Goal: Information Seeking & Learning: Learn about a topic

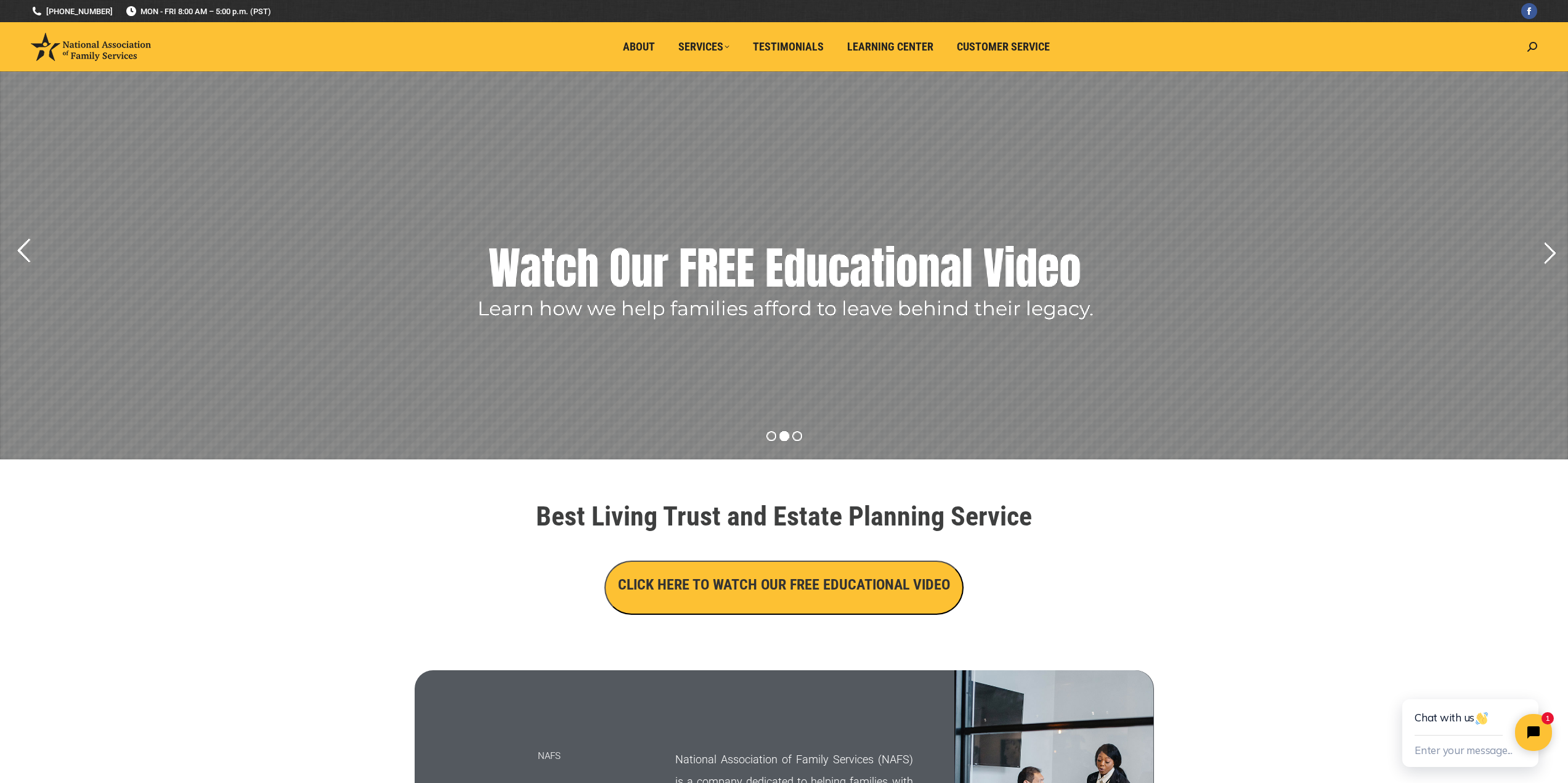
click at [25, 241] on rs-arrow at bounding box center [23, 251] width 31 height 31
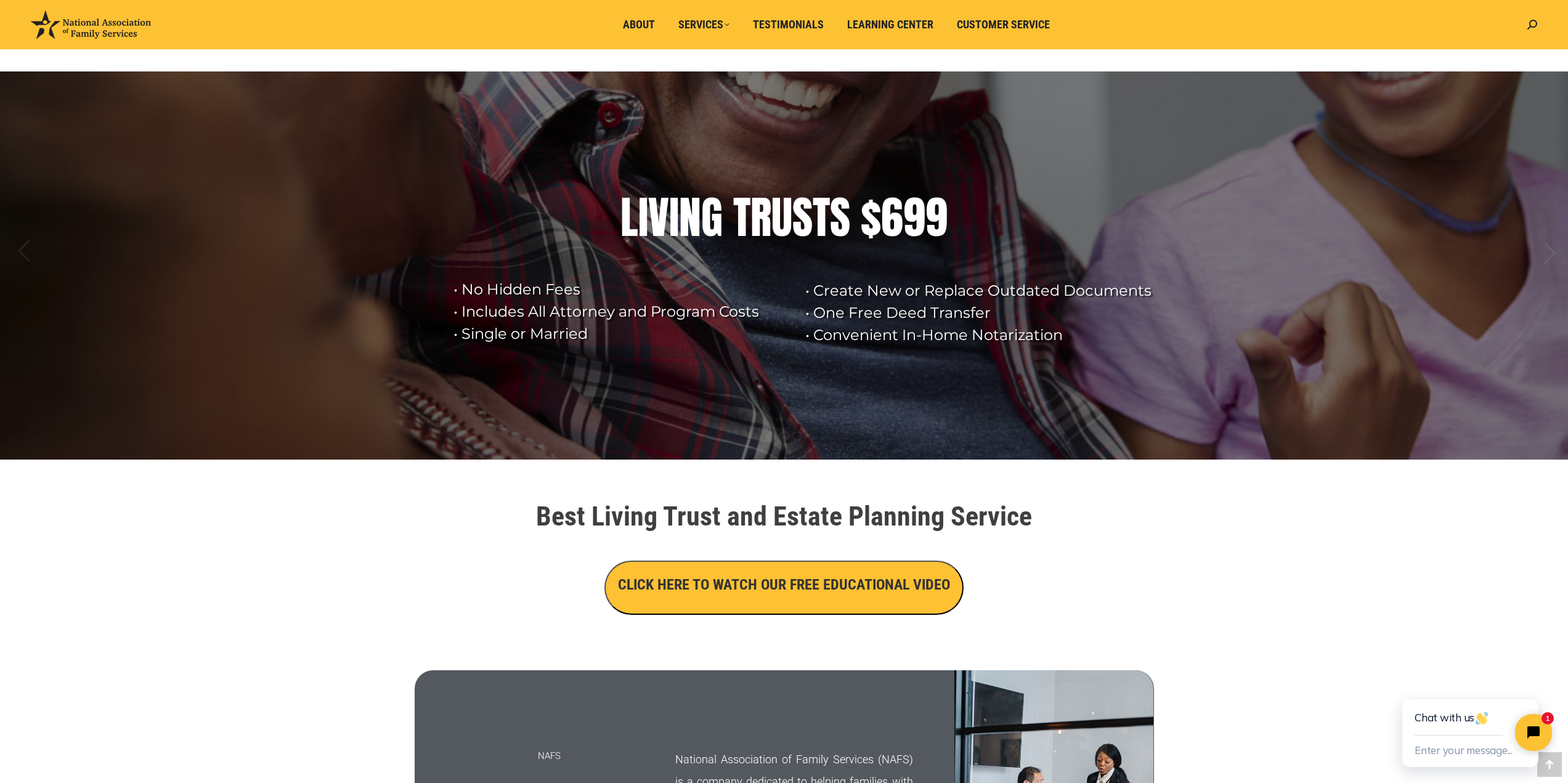
scroll to position [288, 0]
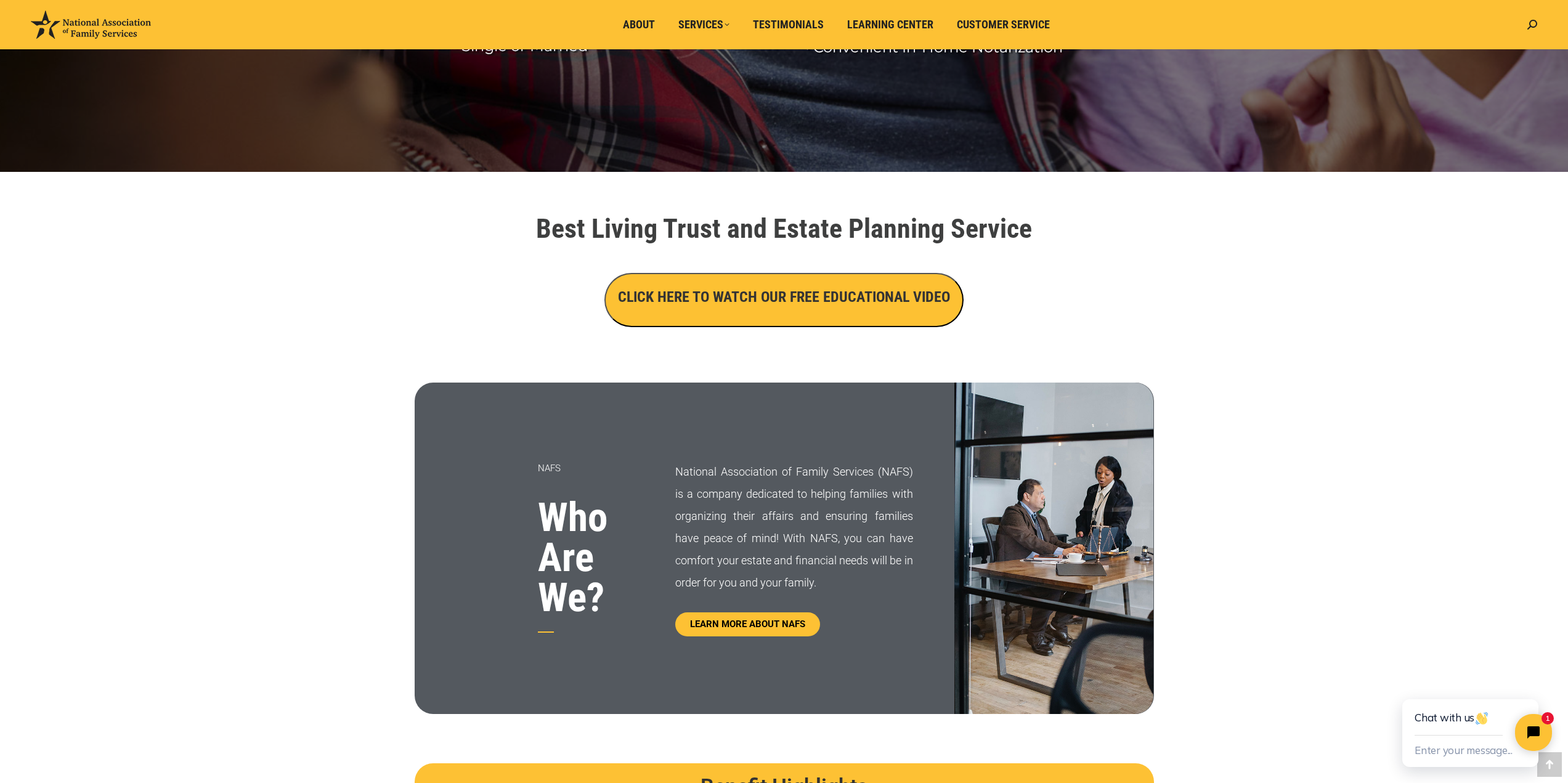
click at [839, 309] on button "CLICK HERE TO WATCH OUR FREE EDUCATIONAL VIDEO" at bounding box center [784, 300] width 359 height 54
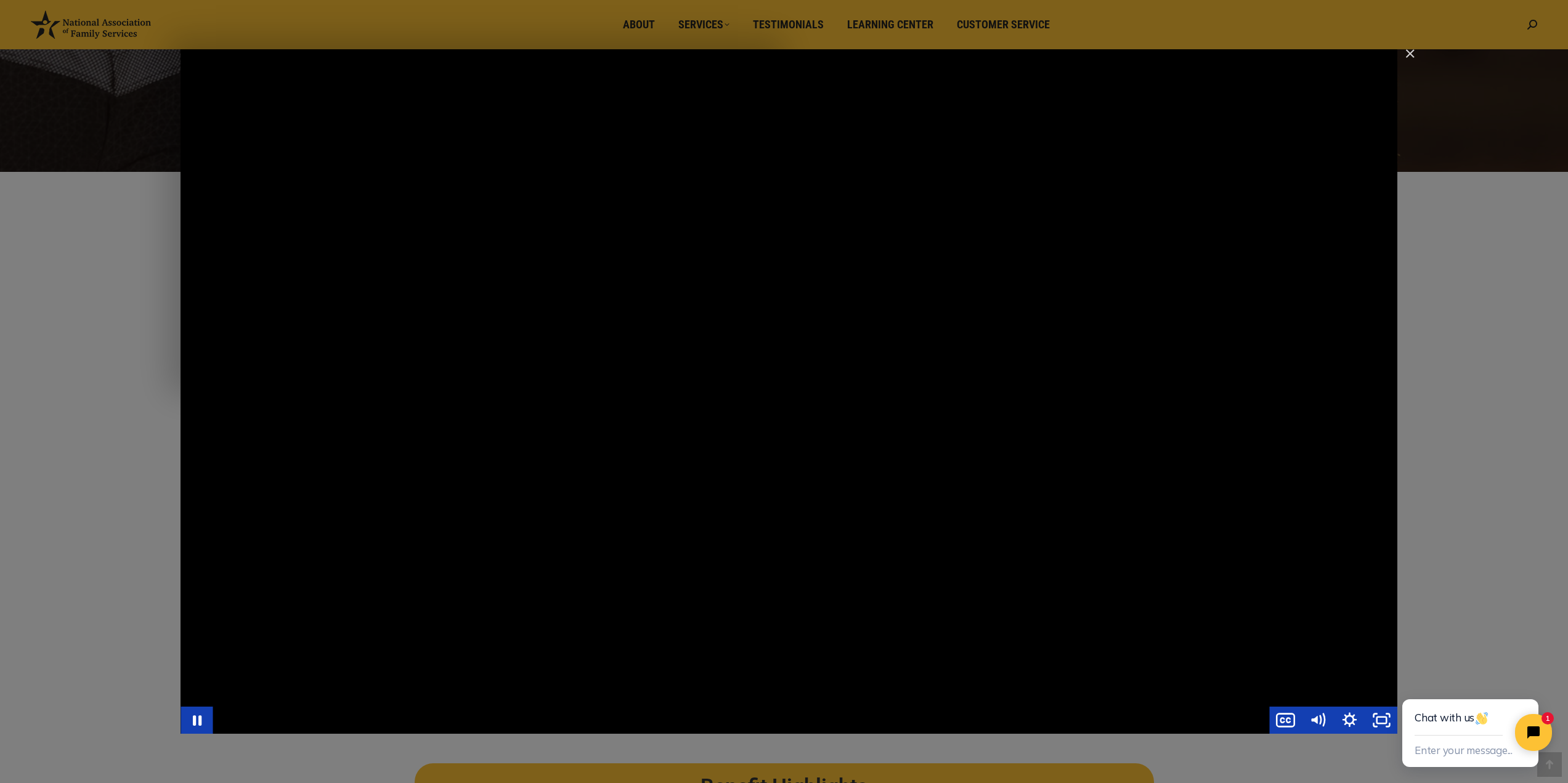
click at [537, 658] on div "Main Video - Full Webinar (Emma) Landon V1.4" at bounding box center [789, 391] width 1217 height 684
click at [739, 563] on div "Main Video - Full Webinar (Emma) Landon V1.4" at bounding box center [789, 391] width 1217 height 684
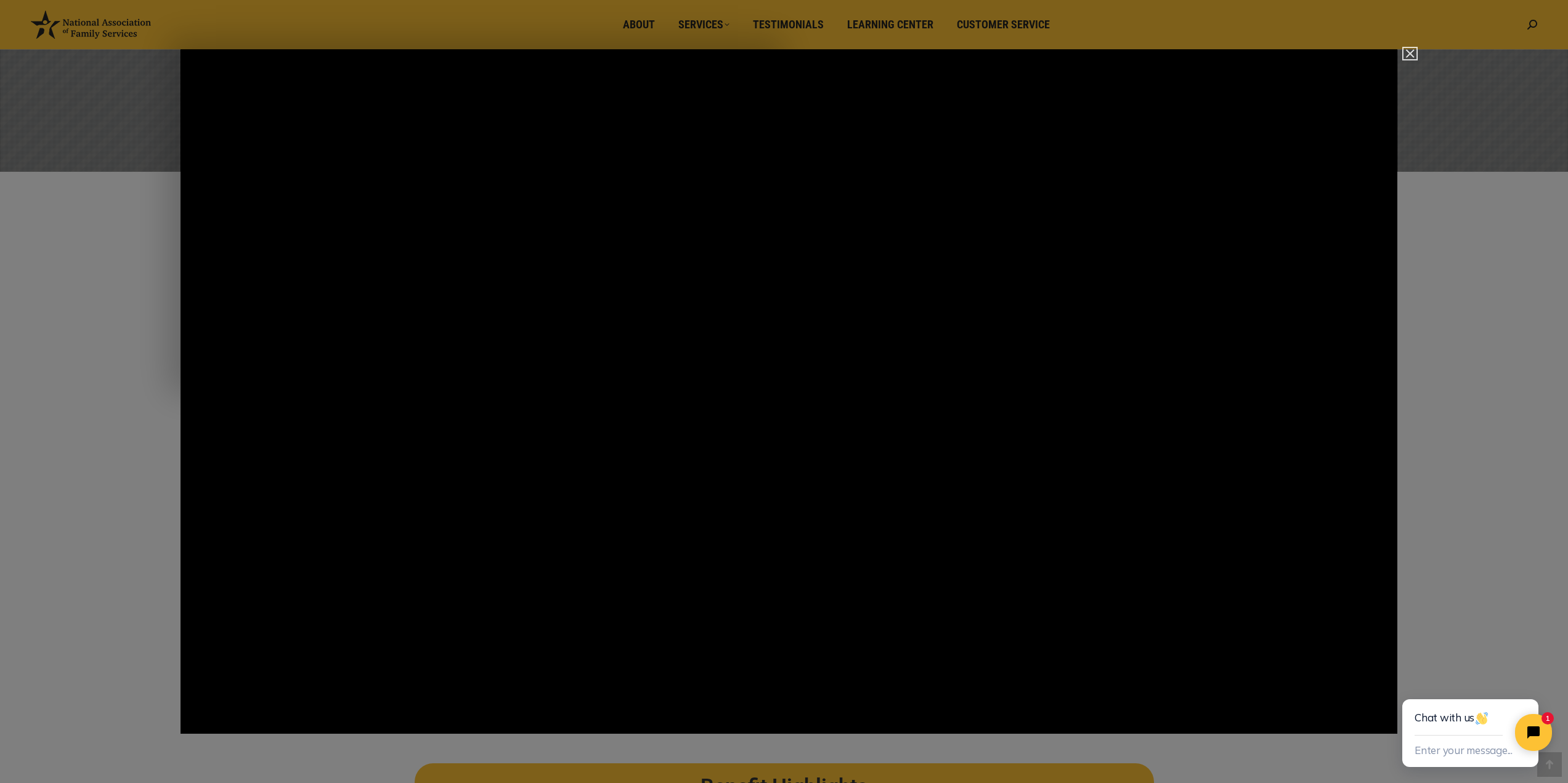
click at [1411, 55] on img "Close" at bounding box center [1405, 59] width 21 height 21
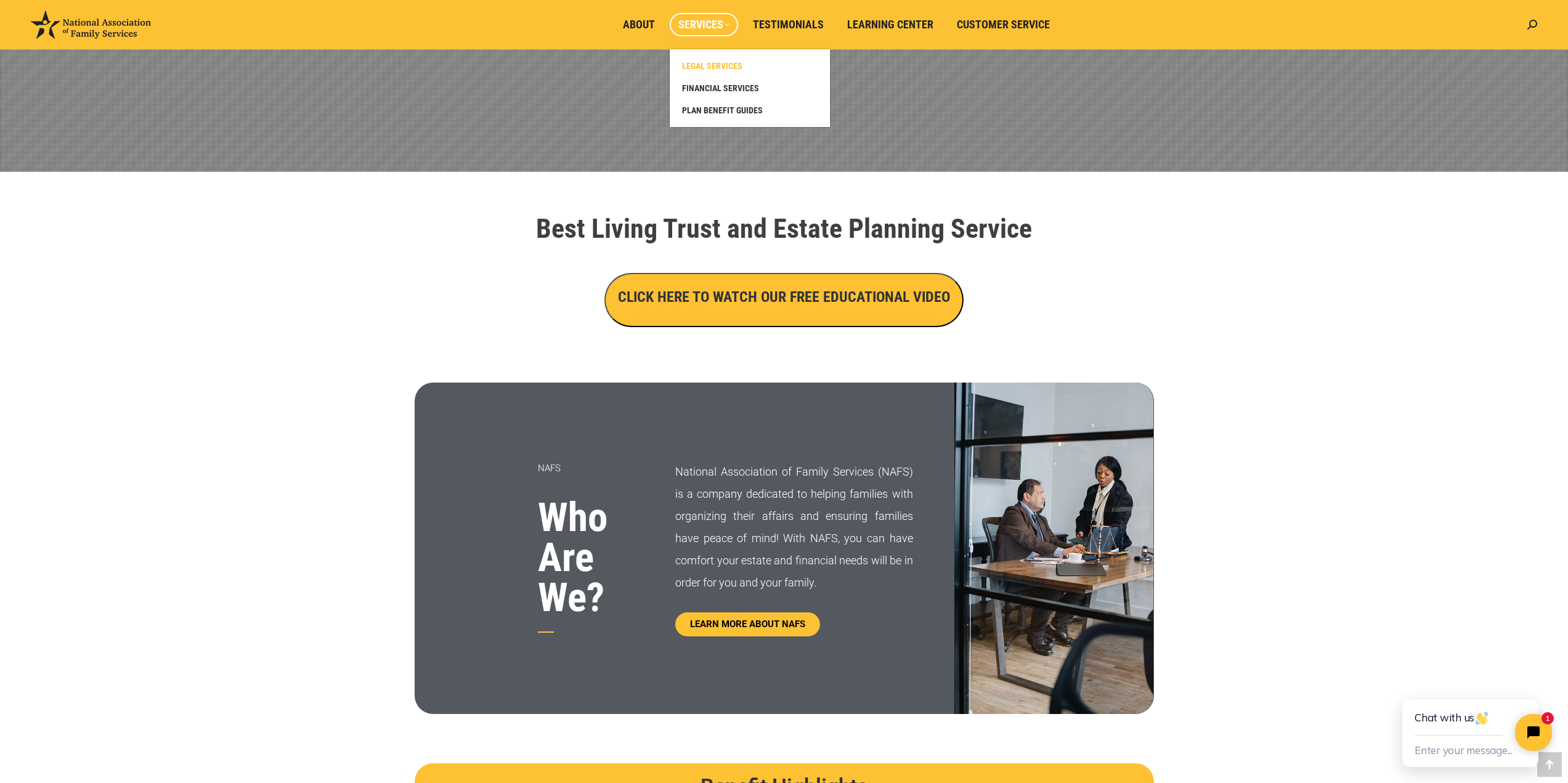
click at [729, 60] on link "LEGAL SERVICES" at bounding box center [750, 66] width 148 height 22
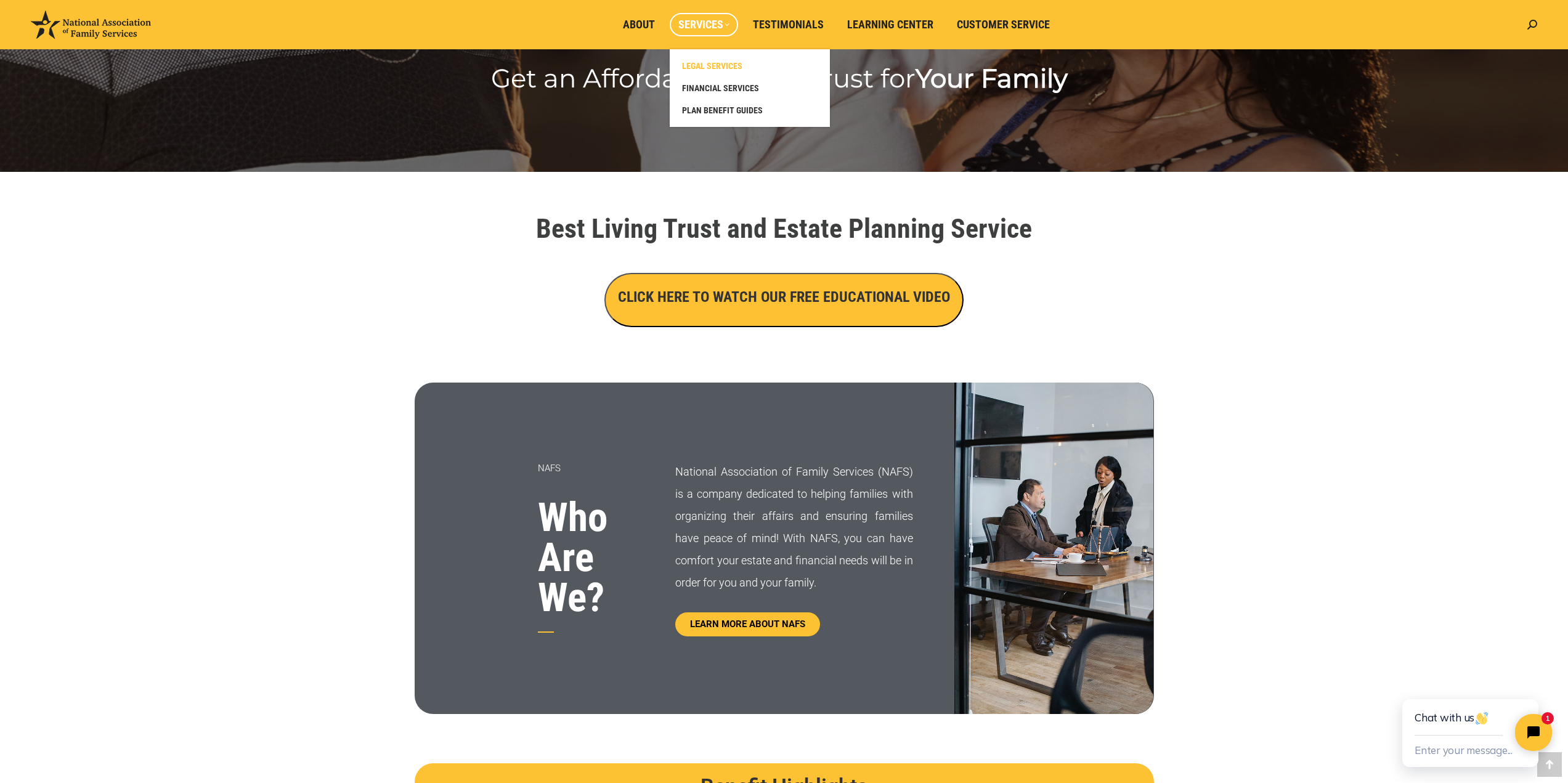
click at [718, 66] on span "LEGAL SERVICES" at bounding box center [712, 66] width 60 height 11
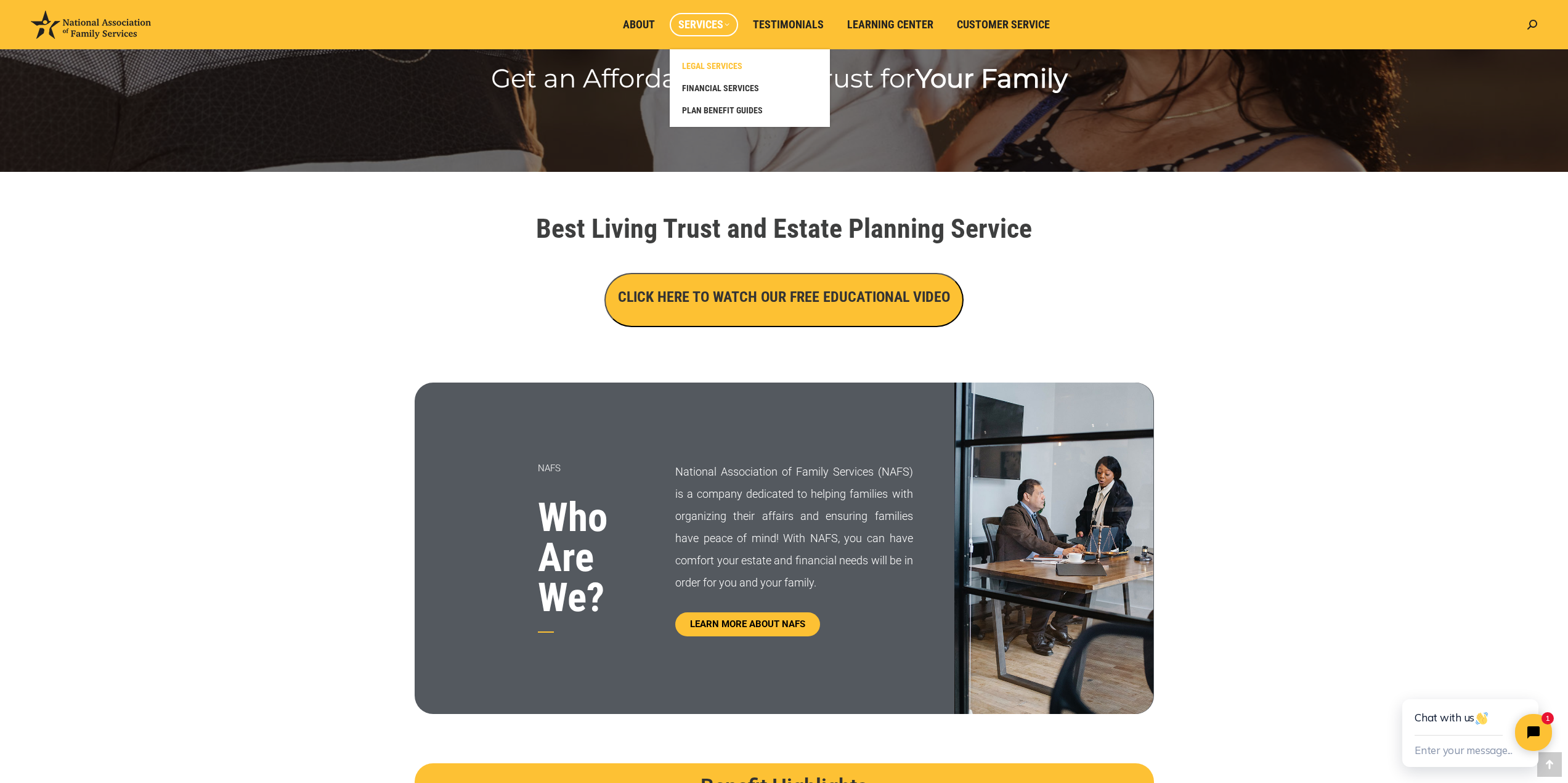
click at [720, 68] on span "LEGAL SERVICES" at bounding box center [712, 66] width 60 height 11
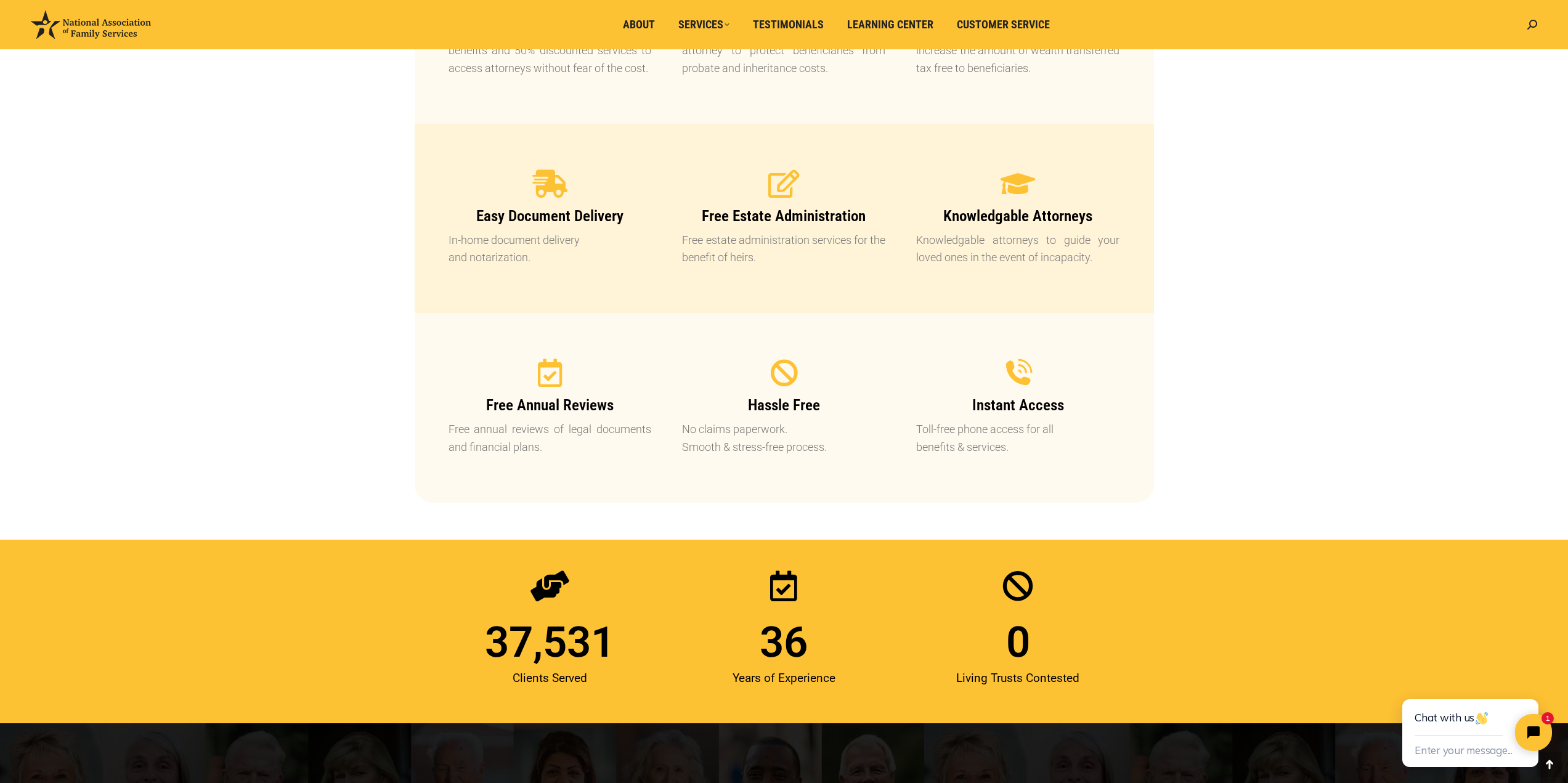
scroll to position [1437, 0]
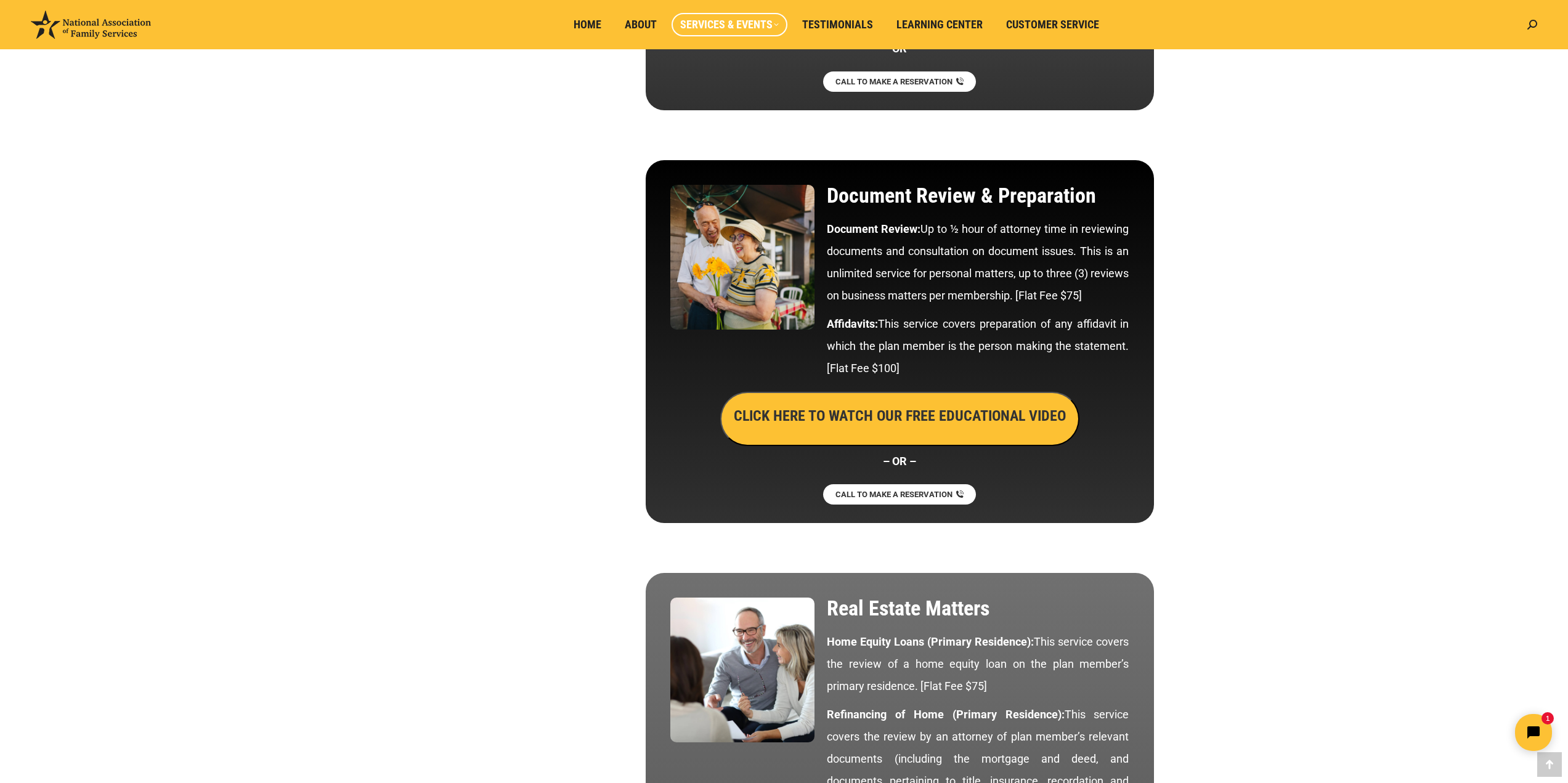
scroll to position [3721, 0]
